Goal: Transaction & Acquisition: Purchase product/service

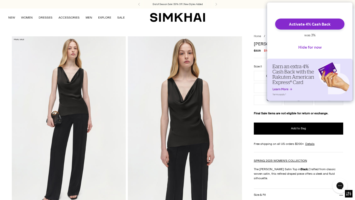
click at [311, 50] on button "Hide for now" at bounding box center [309, 47] width 31 height 11
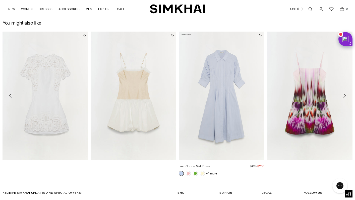
scroll to position [554, 0]
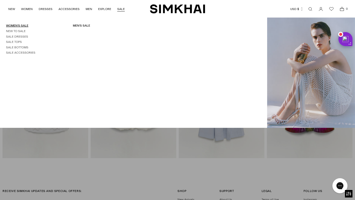
click at [23, 26] on link "Women's Sale" at bounding box center [17, 26] width 22 height 4
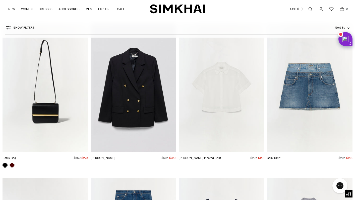
scroll to position [969, 0]
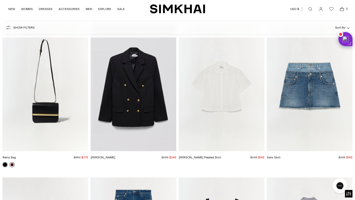
click at [12, 166] on link at bounding box center [12, 164] width 5 height 5
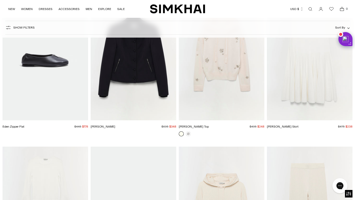
scroll to position [7379, 0]
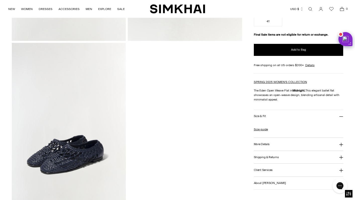
scroll to position [355, 0]
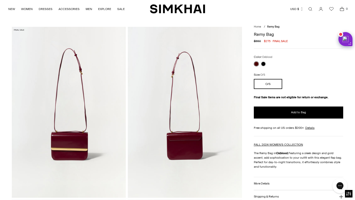
scroll to position [12, 0]
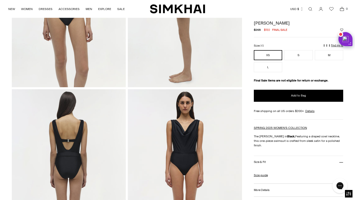
scroll to position [264, 0]
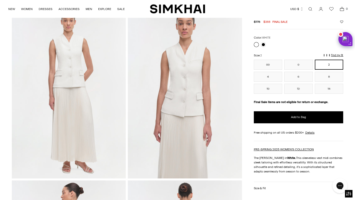
scroll to position [30, 0]
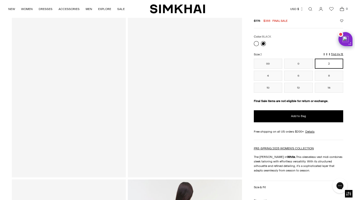
click at [262, 43] on link at bounding box center [262, 43] width 5 height 5
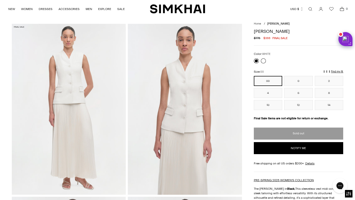
click at [262, 61] on link at bounding box center [262, 60] width 5 height 5
